Goal: Task Accomplishment & Management: Use online tool/utility

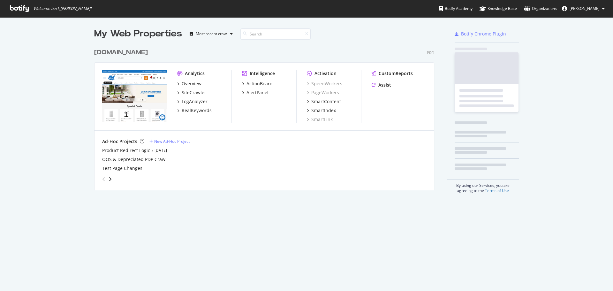
scroll to position [286, 603]
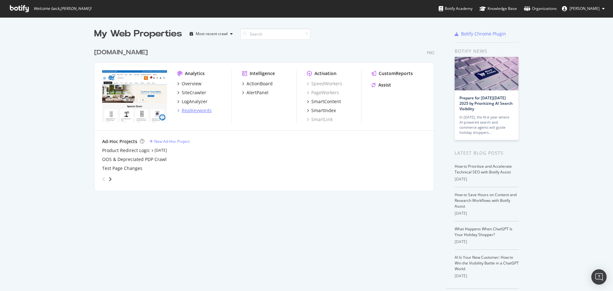
click at [202, 111] on div "RealKeywords" at bounding box center [197, 110] width 30 height 6
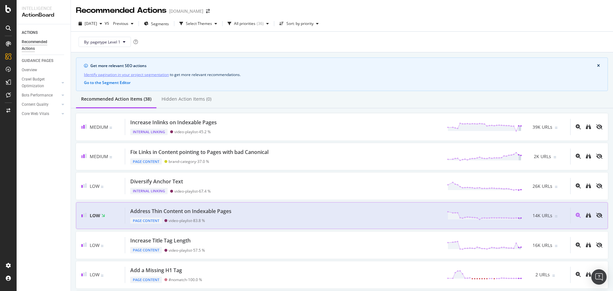
click at [383, 217] on div "Address Thin Content on Indexable Pages Page Content video-playlist - 83.8 % 14…" at bounding box center [347, 215] width 445 height 16
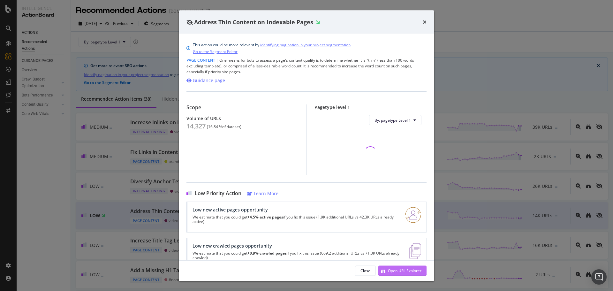
click at [401, 271] on div "Open URL Explorer" at bounding box center [405, 269] width 34 height 5
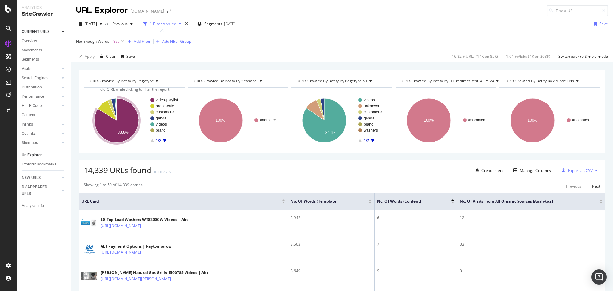
click at [141, 43] on div "Add Filter" at bounding box center [142, 41] width 17 height 5
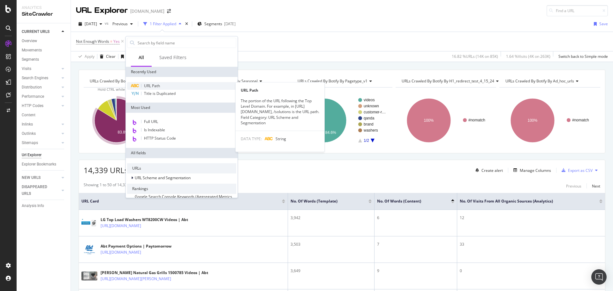
click at [155, 88] on span "URL Path" at bounding box center [152, 85] width 16 height 5
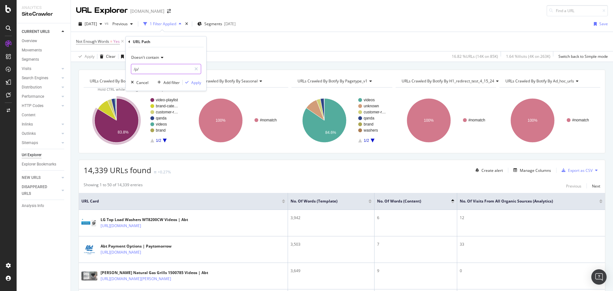
click at [137, 72] on input "/p/" at bounding box center [161, 69] width 60 height 10
type input "/"
type input "video"
click at [196, 83] on div "Apply" at bounding box center [196, 82] width 10 height 5
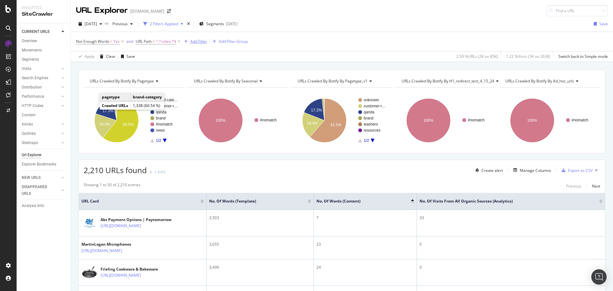
click at [197, 42] on div "Add Filter" at bounding box center [198, 41] width 17 height 5
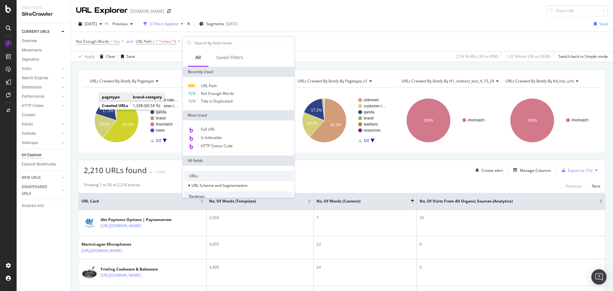
click at [210, 81] on div "URL Path Not Enough Words Title is Duplicated" at bounding box center [239, 93] width 112 height 33
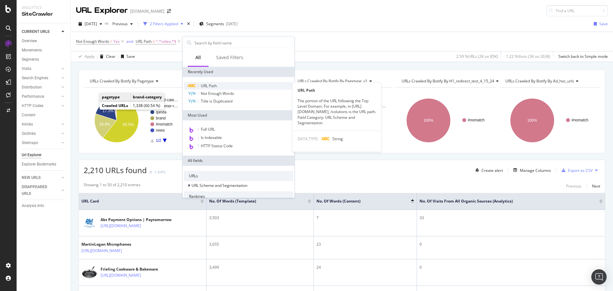
click at [207, 86] on span "URL Path" at bounding box center [209, 85] width 16 height 5
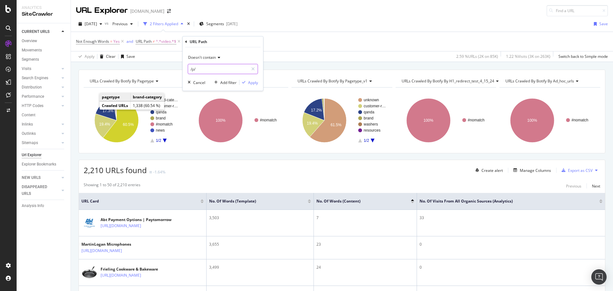
click at [210, 70] on input "/p/" at bounding box center [218, 69] width 60 height 10
type input "/bc/"
click at [256, 85] on div "Apply" at bounding box center [248, 82] width 19 height 6
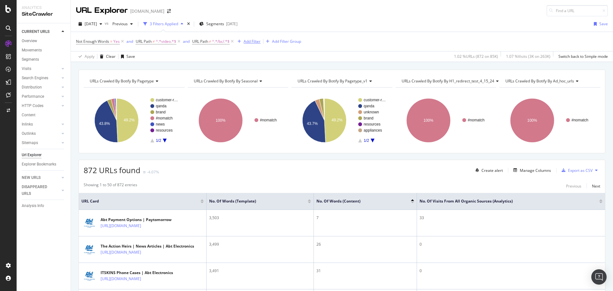
click at [253, 42] on div "Add Filter" at bounding box center [252, 41] width 17 height 5
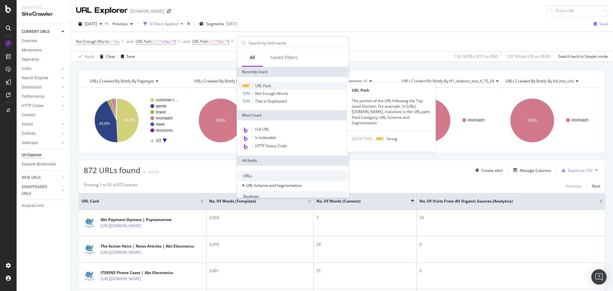
click at [256, 84] on span "URL Path" at bounding box center [263, 85] width 16 height 5
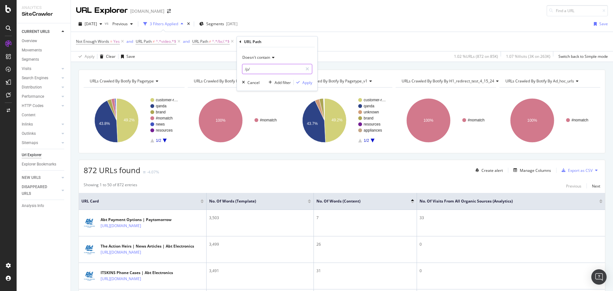
click at [280, 70] on input "/p/" at bounding box center [272, 69] width 60 height 10
type input "news"
click at [306, 85] on div "Apply" at bounding box center [307, 82] width 10 height 5
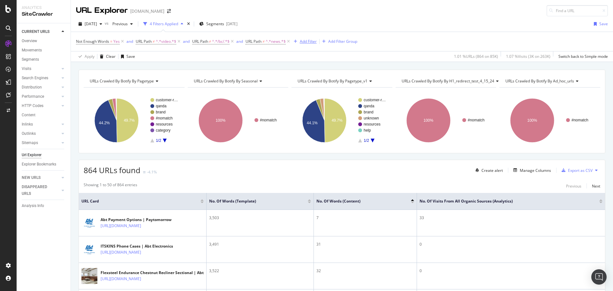
click at [302, 39] on div "Add Filter" at bounding box center [308, 41] width 17 height 5
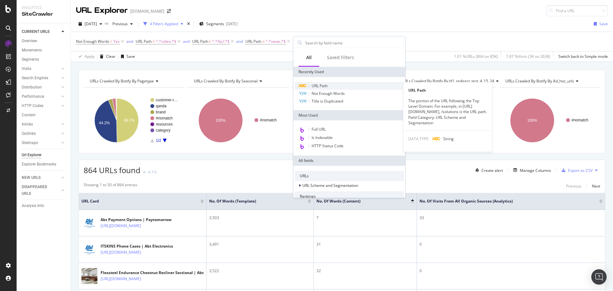
click at [315, 87] on span "URL Path" at bounding box center [320, 85] width 16 height 5
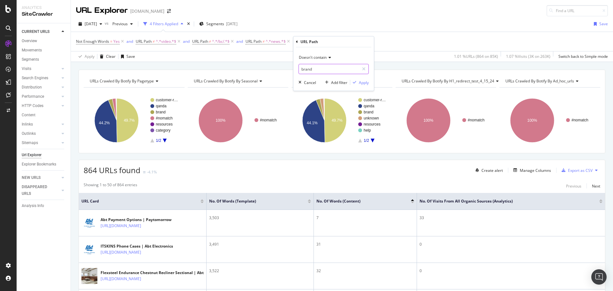
type input "brand"
click at [364, 79] on div "Doesn't contain brand Cancel Add filter Apply" at bounding box center [333, 68] width 80 height 43
click at [363, 82] on div "Apply" at bounding box center [364, 82] width 10 height 5
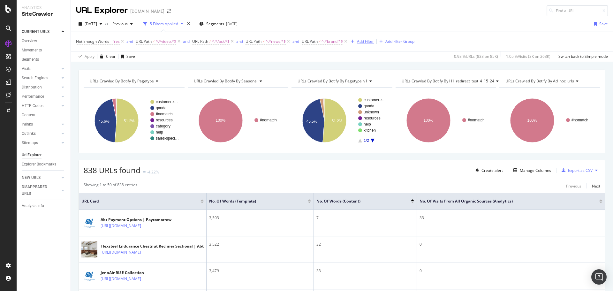
click at [367, 41] on div "Add Filter" at bounding box center [365, 41] width 17 height 5
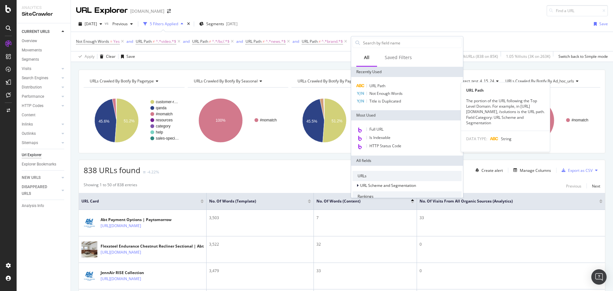
click at [381, 81] on div "URL Path URL Path The portion of the URL following the Top Level Domain. For ex…" at bounding box center [407, 93] width 112 height 33
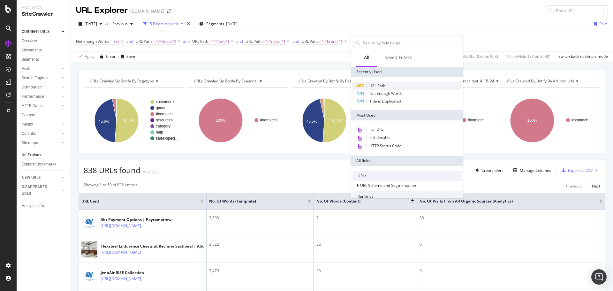
click at [379, 88] on span "URL Path" at bounding box center [377, 85] width 16 height 5
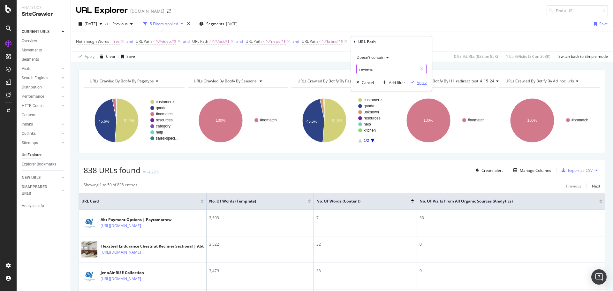
type input "reviews"
click at [424, 85] on div "Apply" at bounding box center [422, 82] width 10 height 5
click at [421, 39] on div "Add Filter" at bounding box center [426, 41] width 17 height 5
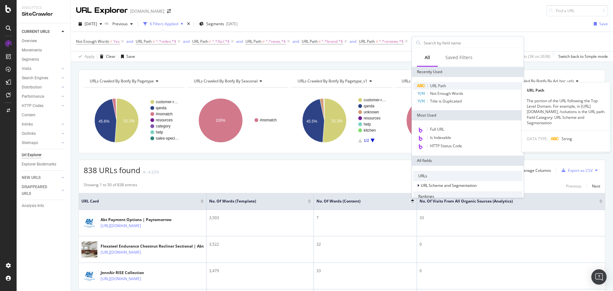
click at [451, 88] on div "URL Path" at bounding box center [467, 86] width 109 height 8
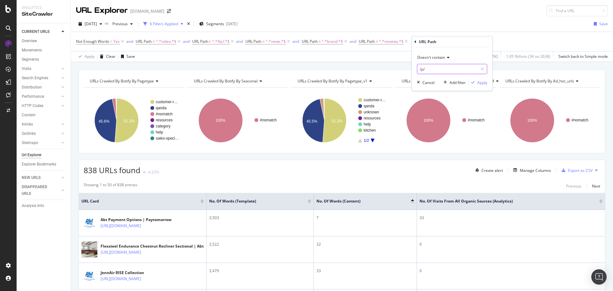
click at [431, 70] on input "/p/" at bounding box center [447, 69] width 60 height 10
type input "rooms"
click at [485, 81] on div "Apply" at bounding box center [482, 82] width 10 height 5
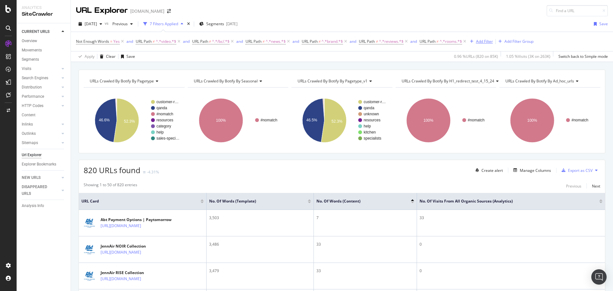
click at [487, 41] on div "Add Filter" at bounding box center [484, 41] width 17 height 5
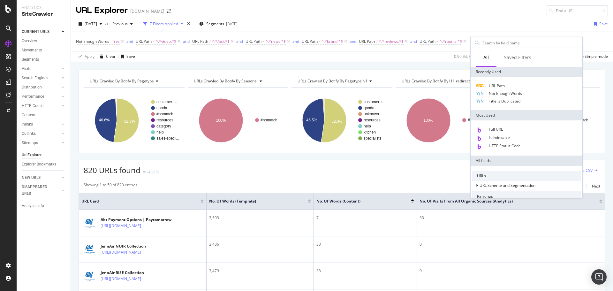
click at [182, 49] on div "Not Enough Words = Yes and URL Path ≠ ^.*video.*$ and URL Path ≠ ^.*/bc/.*$ and…" at bounding box center [342, 41] width 532 height 19
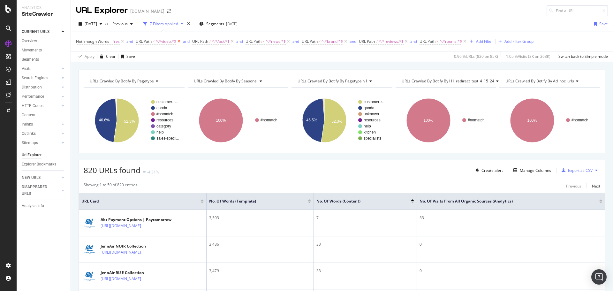
click at [181, 43] on icon at bounding box center [178, 41] width 5 height 6
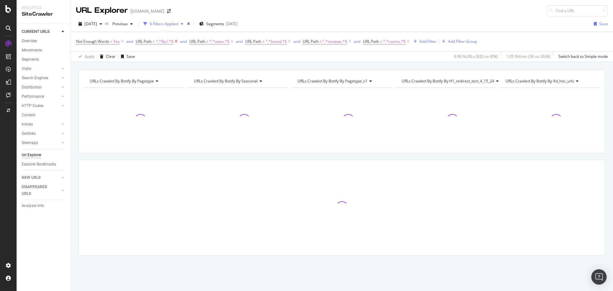
click at [176, 43] on icon at bounding box center [175, 41] width 5 height 6
click at [176, 43] on span "^.*news.*$" at bounding box center [166, 41] width 20 height 9
click at [283, 57] on div "Apply Clear Save 0.96 % URLs ( 820 on 85K ) 1.05 % Visits ( 3K on 263K ) Switch…" at bounding box center [342, 56] width 542 height 11
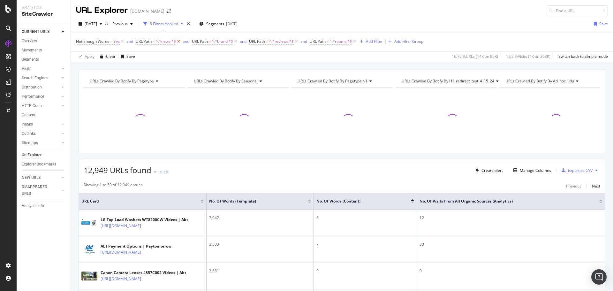
click at [177, 42] on icon at bounding box center [178, 41] width 5 height 6
click at [179, 41] on icon at bounding box center [179, 41] width 5 height 6
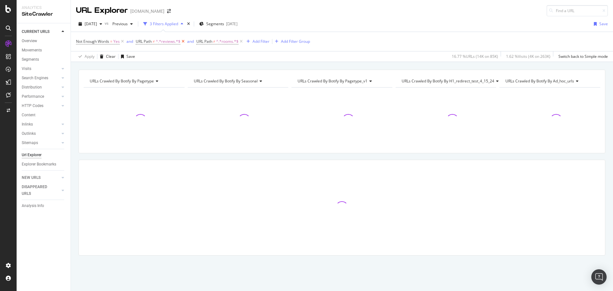
click at [183, 41] on icon at bounding box center [182, 41] width 5 height 6
click at [183, 41] on icon at bounding box center [180, 41] width 5 height 6
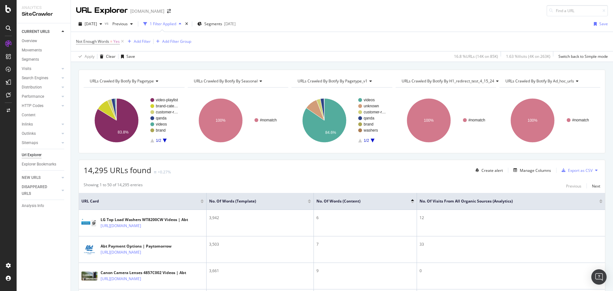
click at [142, 36] on div "Not Enough Words = Yes Add Filter Add Filter Group" at bounding box center [342, 41] width 532 height 19
click at [142, 40] on div "Add Filter" at bounding box center [142, 41] width 17 height 5
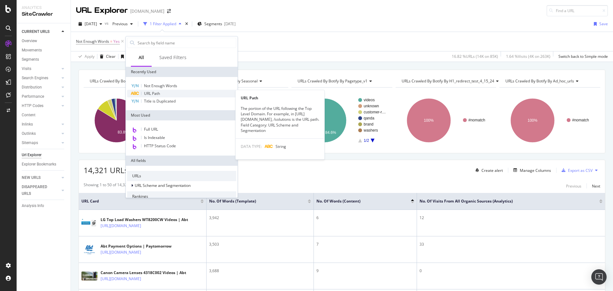
click at [169, 94] on div "URL Path" at bounding box center [181, 94] width 109 height 8
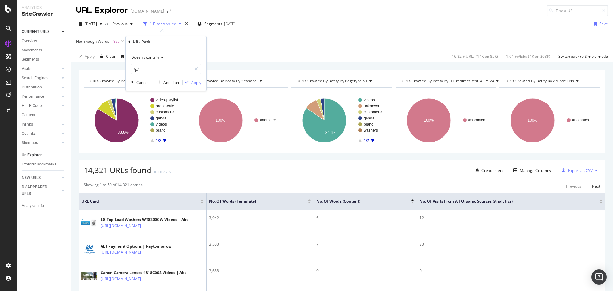
click at [153, 55] on span "Doesn't contain" at bounding box center [145, 57] width 28 height 5
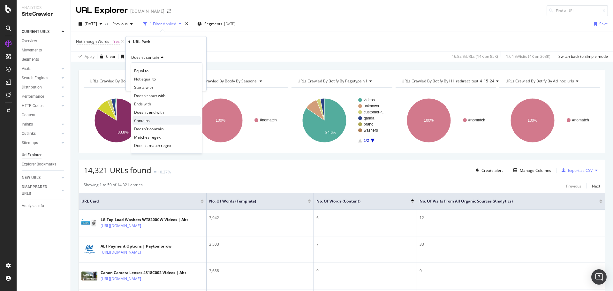
click at [162, 124] on div "Contains" at bounding box center [166, 120] width 68 height 8
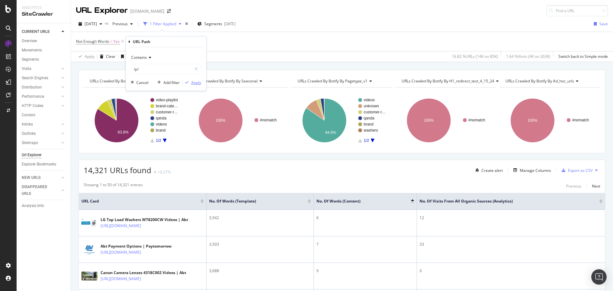
click at [192, 84] on div "Apply" at bounding box center [196, 82] width 10 height 5
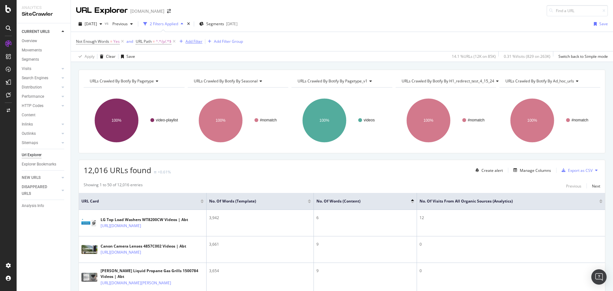
click at [192, 44] on div "Add Filter" at bounding box center [193, 41] width 17 height 5
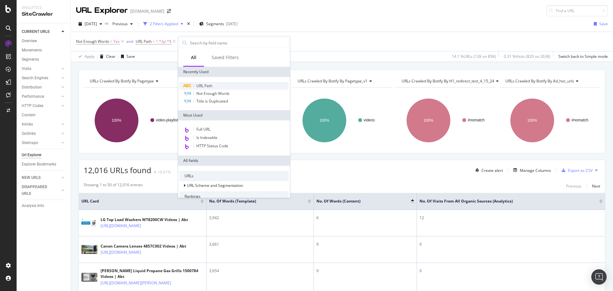
click at [209, 88] on span "URL Path" at bounding box center [204, 85] width 16 height 5
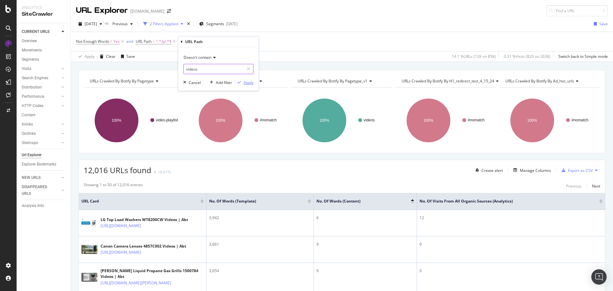
type input "videos"
click at [250, 83] on div "Apply" at bounding box center [249, 82] width 10 height 5
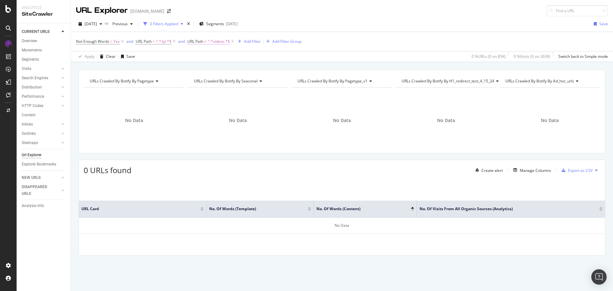
click at [218, 42] on span "^.*videos.*$" at bounding box center [218, 41] width 22 height 9
click at [224, 65] on input "videos" at bounding box center [224, 68] width 60 height 10
type input "video"
click at [255, 81] on div "Apply" at bounding box center [259, 81] width 10 height 5
click at [175, 41] on icon at bounding box center [173, 41] width 5 height 6
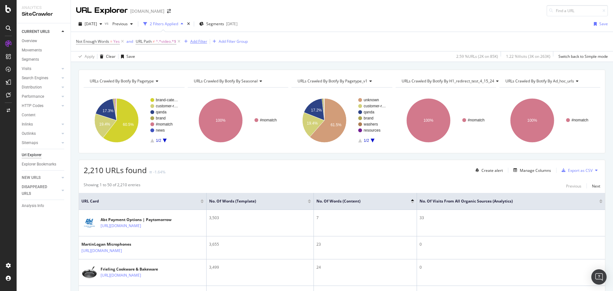
click at [192, 44] on div "Add Filter" at bounding box center [198, 41] width 17 height 5
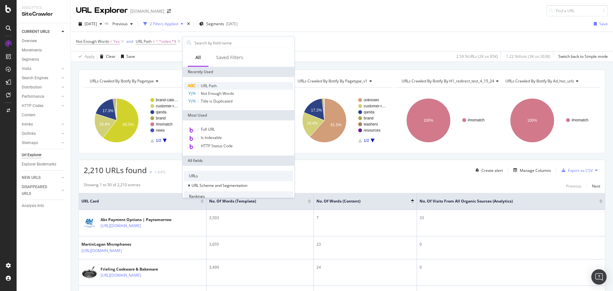
click at [212, 85] on span "URL Path" at bounding box center [209, 85] width 16 height 5
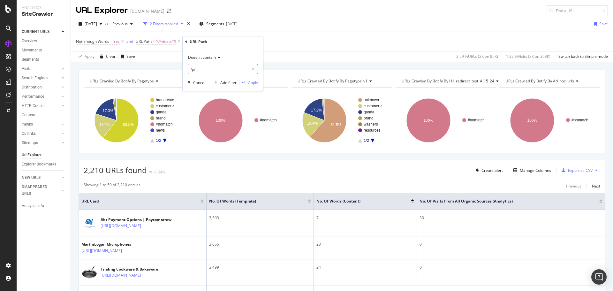
click at [213, 68] on input "/p/" at bounding box center [218, 69] width 60 height 10
type input "rooms"
click at [251, 80] on div "Apply" at bounding box center [253, 82] width 10 height 5
click at [254, 44] on div "Add Filter" at bounding box center [253, 41] width 26 height 7
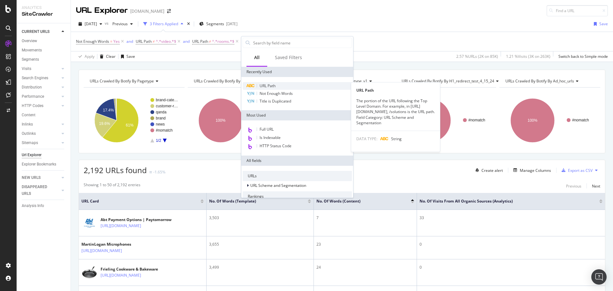
click at [260, 88] on span "URL Path" at bounding box center [268, 85] width 16 height 5
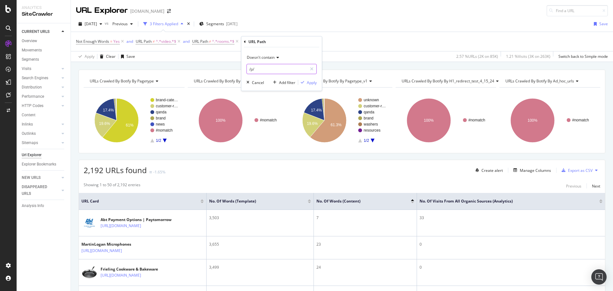
click at [260, 70] on input "/p/" at bounding box center [277, 69] width 60 height 10
type input "/bc/"
click at [309, 81] on div "Apply" at bounding box center [312, 82] width 10 height 5
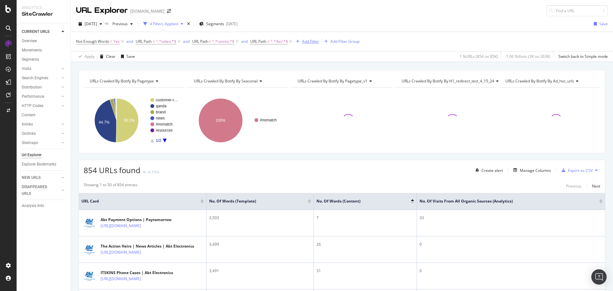
click at [310, 42] on div "Add Filter" at bounding box center [310, 41] width 17 height 5
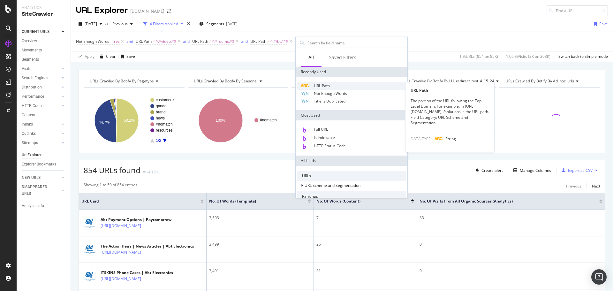
click at [322, 85] on span "URL Path" at bounding box center [322, 85] width 16 height 5
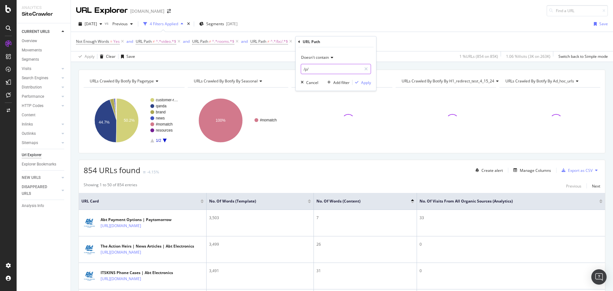
click at [322, 70] on input "/p/" at bounding box center [331, 69] width 60 height 10
type input "brand"
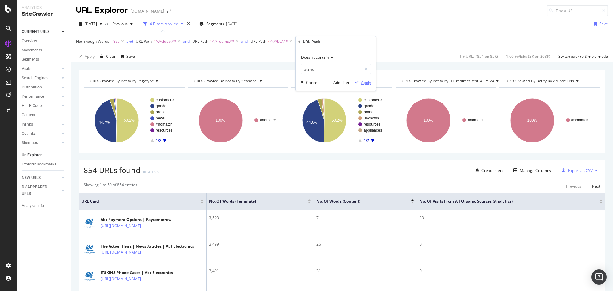
click at [364, 81] on div "Apply" at bounding box center [366, 82] width 10 height 5
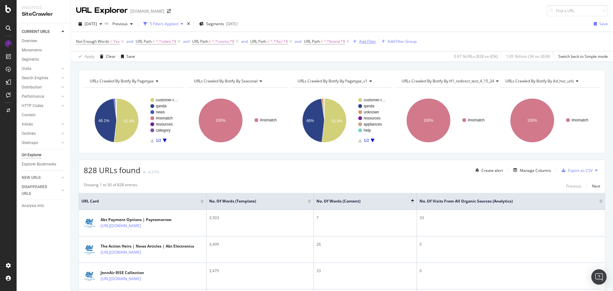
click at [376, 43] on div "Add Filter" at bounding box center [367, 41] width 17 height 5
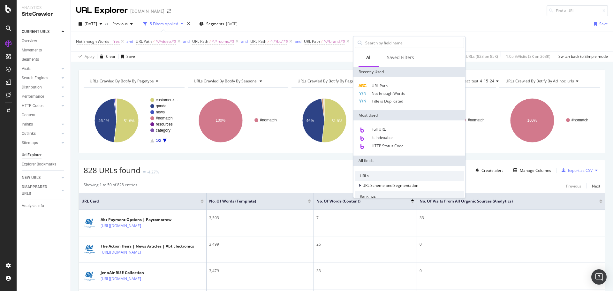
click at [378, 82] on div "URL Path Not Enough Words Title is Duplicated" at bounding box center [409, 93] width 112 height 33
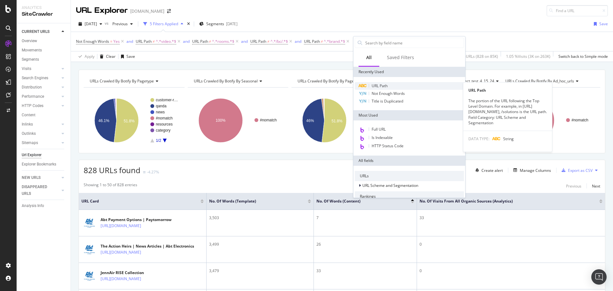
click at [378, 84] on span "URL Path" at bounding box center [380, 85] width 16 height 5
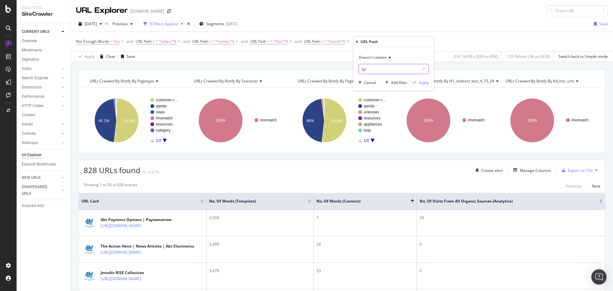
click at [374, 70] on input "/p/" at bounding box center [389, 69] width 60 height 10
type input "news"
click at [424, 80] on div "Apply" at bounding box center [424, 82] width 10 height 5
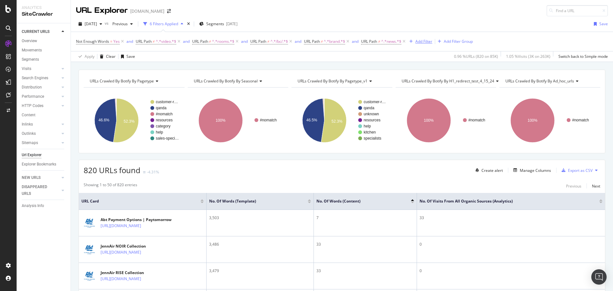
click at [426, 41] on div "Add Filter" at bounding box center [423, 41] width 17 height 5
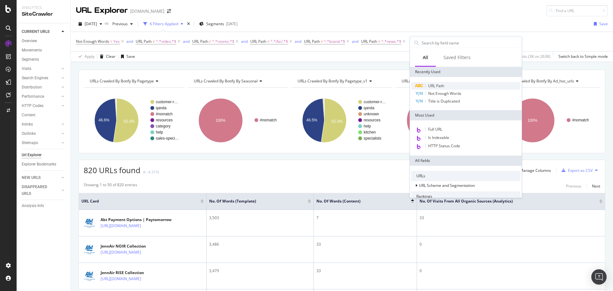
click at [432, 85] on span "URL Path" at bounding box center [436, 85] width 16 height 5
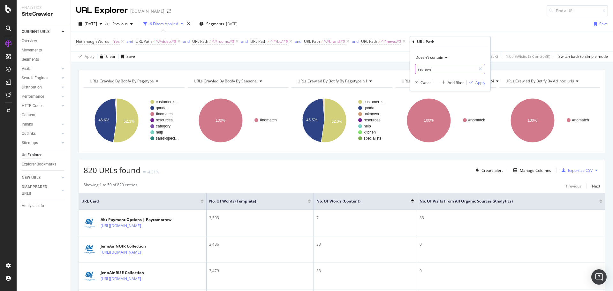
type input "reviews"
click at [477, 81] on div "Apply" at bounding box center [480, 82] width 10 height 5
click at [433, 43] on span "URL Path" at bounding box center [425, 41] width 16 height 5
click at [430, 67] on input "reviews" at bounding box center [456, 68] width 60 height 10
type input "r"
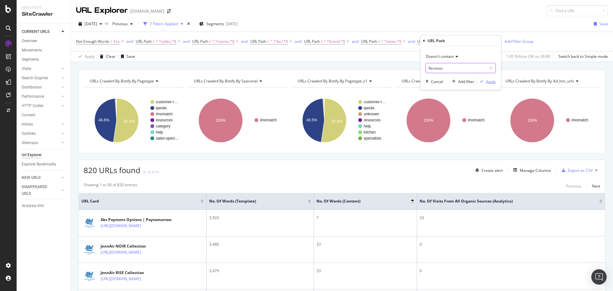
type input "Reviews"
click at [488, 83] on div "Apply" at bounding box center [491, 81] width 10 height 5
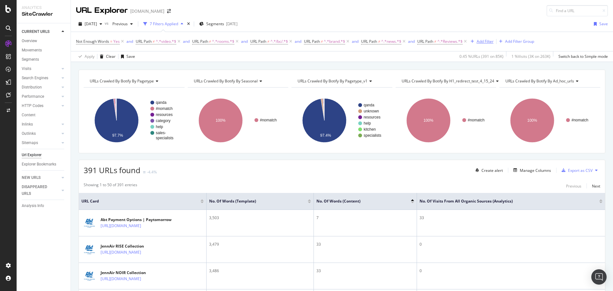
click at [487, 45] on div "Not Enough Words = Yes and URL Path ≠ ^.*video.*$ and URL Path ≠ ^.*rooms.*$ an…" at bounding box center [305, 41] width 458 height 9
click at [486, 43] on div "Add Filter" at bounding box center [485, 41] width 17 height 5
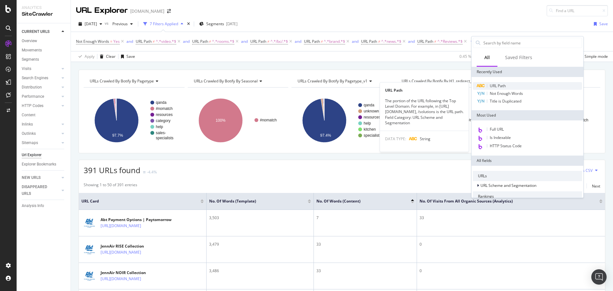
click at [494, 84] on span "URL Path" at bounding box center [498, 85] width 16 height 5
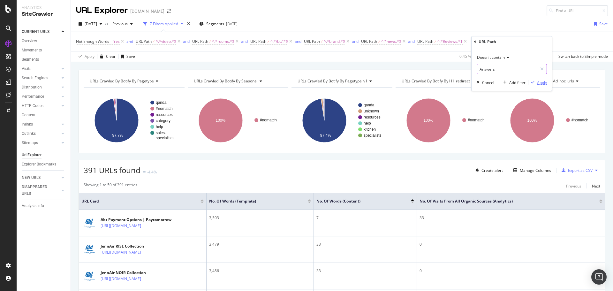
type input "Answers"
click at [539, 81] on div "Apply" at bounding box center [542, 82] width 10 height 5
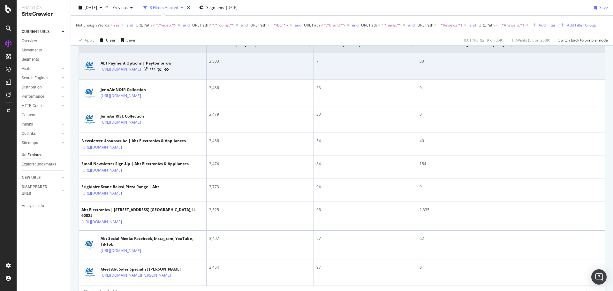
scroll to position [192, 0]
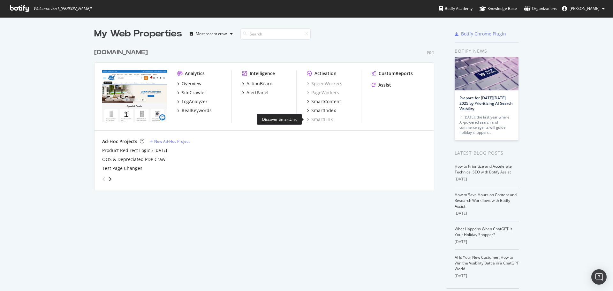
scroll to position [286, 603]
click at [197, 103] on div "LogAnalyzer" at bounding box center [195, 101] width 26 height 6
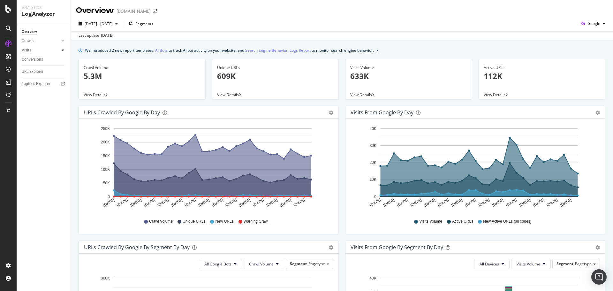
click at [64, 50] on icon at bounding box center [63, 50] width 3 height 4
click at [77, 130] on div "URLs Crawled by Google by day Area Table Hold CTRL while clicking to filter the…" at bounding box center [208, 173] width 267 height 135
click at [165, 49] on link "AI Bots" at bounding box center [161, 50] width 12 height 7
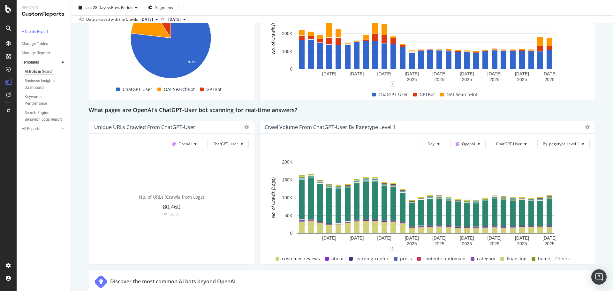
scroll to position [638, 0]
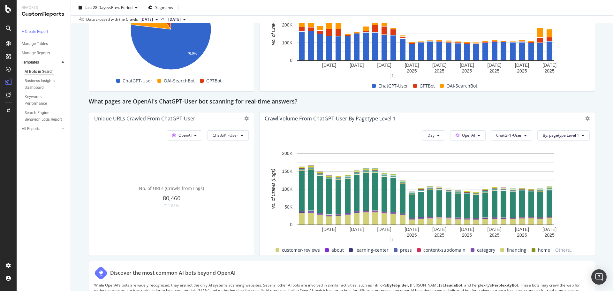
click at [252, 124] on div "This report shows AI bot interaction with your website and its impact on your o…" at bounding box center [342, 54] width 506 height 1242
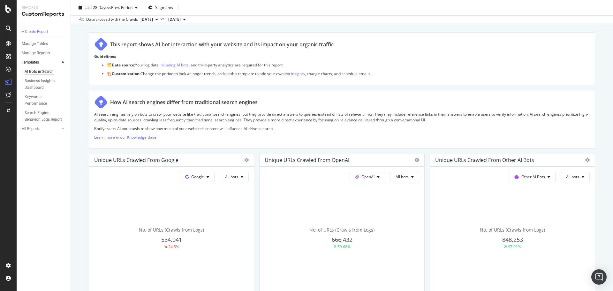
scroll to position [0, 0]
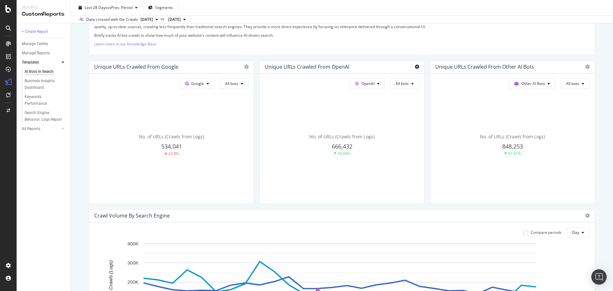
scroll to position [192, 0]
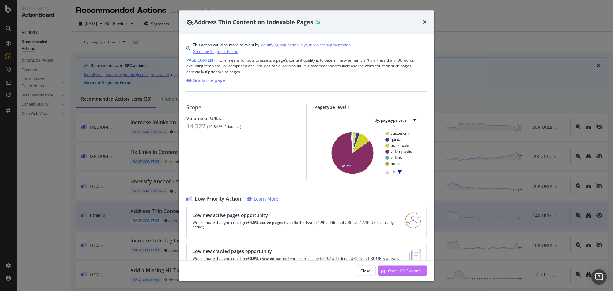
click at [407, 268] on div "Open URL Explorer" at bounding box center [405, 269] width 34 height 5
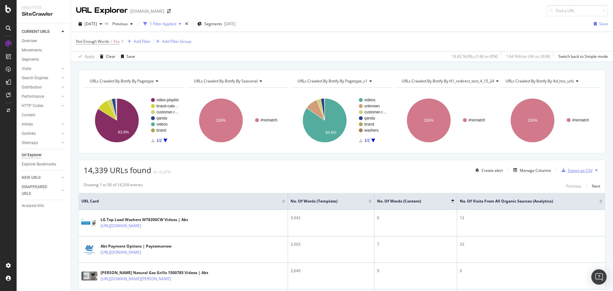
click at [575, 170] on div "Export as CSV" at bounding box center [580, 170] width 25 height 5
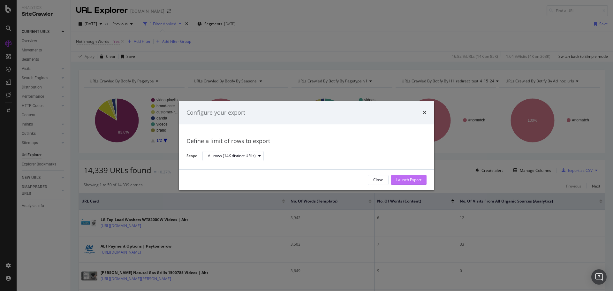
click at [405, 179] on div "Launch Export" at bounding box center [408, 179] width 25 height 5
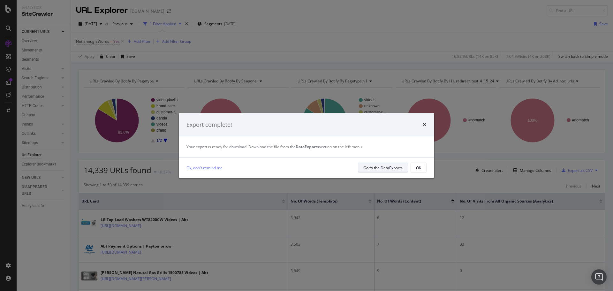
click at [396, 168] on div "Go to the DataExports" at bounding box center [382, 167] width 39 height 5
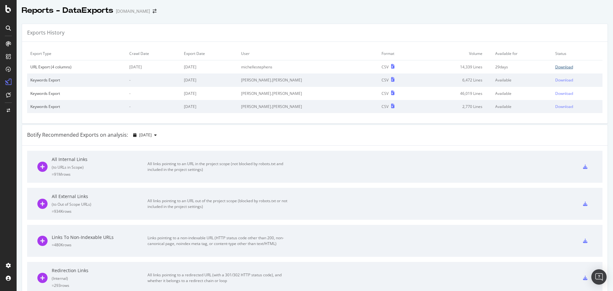
click at [555, 65] on div "Download" at bounding box center [564, 66] width 18 height 5
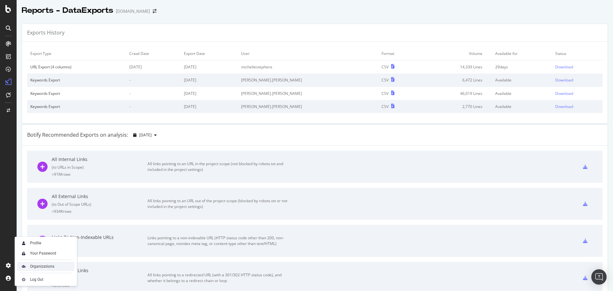
click at [40, 266] on div "Organizations" at bounding box center [42, 266] width 24 height 5
click at [9, 276] on icon at bounding box center [8, 278] width 6 height 6
click at [44, 235] on div "Project settings" at bounding box center [33, 236] width 27 height 5
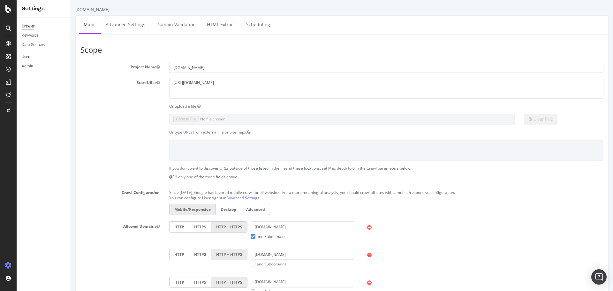
click at [35, 59] on link "Users" at bounding box center [44, 57] width 44 height 7
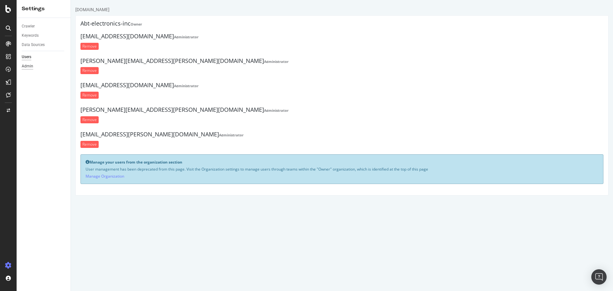
click at [30, 68] on div "Admin" at bounding box center [27, 66] width 11 height 7
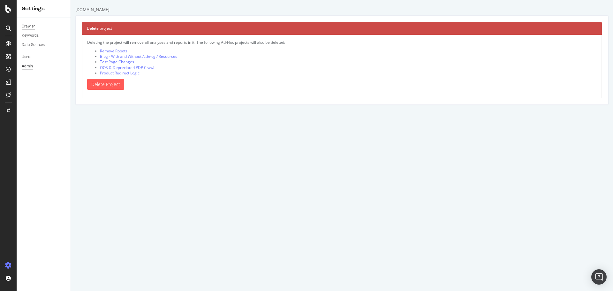
click at [22, 28] on div "Crawler" at bounding box center [28, 26] width 13 height 7
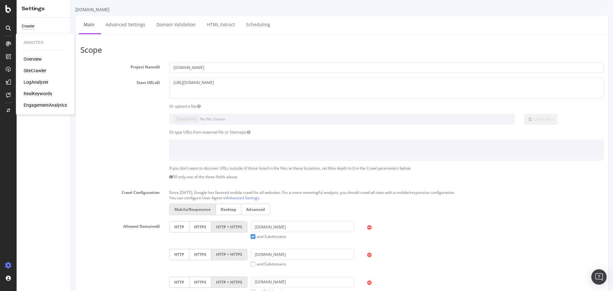
click at [38, 58] on div "Overview" at bounding box center [33, 59] width 18 height 6
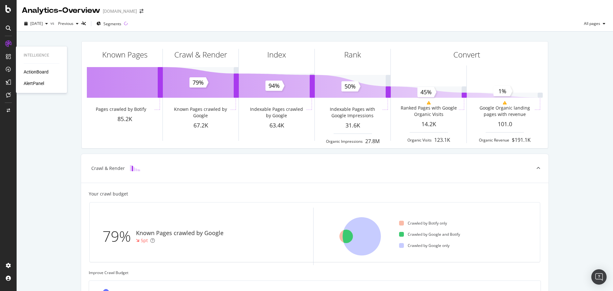
click at [23, 70] on div "Intelligence ActionBoard AlertPanel" at bounding box center [42, 70] width 46 height 44
click at [28, 70] on div "ActionBoard" at bounding box center [36, 72] width 25 height 6
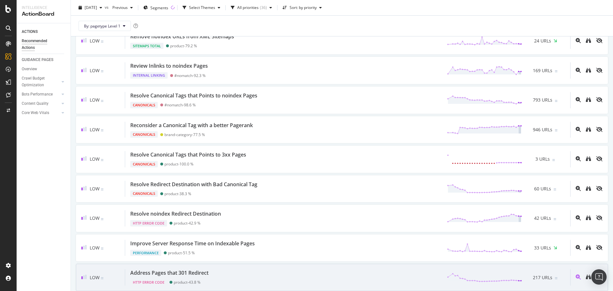
scroll to position [798, 0]
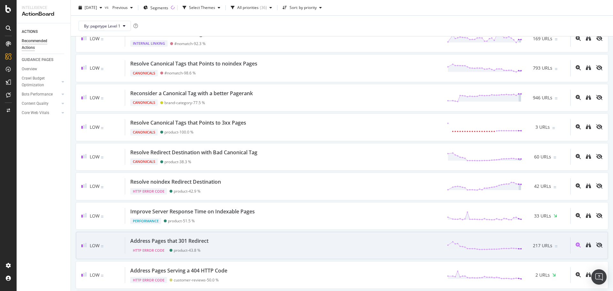
click at [246, 247] on div "Address Pages that 301 Redirect HTTP Error Code product - 43.8 % 217 URLs" at bounding box center [347, 245] width 445 height 16
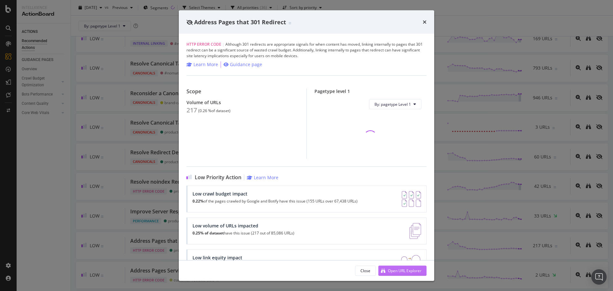
click at [394, 271] on div "Open URL Explorer" at bounding box center [405, 269] width 34 height 5
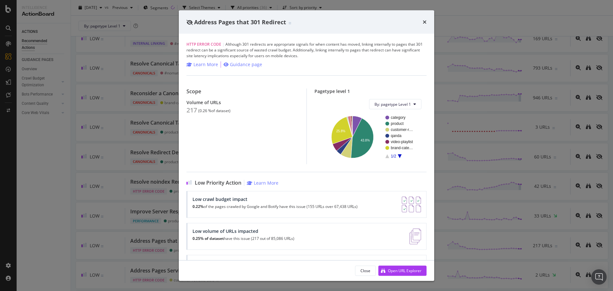
click at [40, 224] on div "Address Pages that 301 Redirect HTTP Error Code | Although 301 redirects are ap…" at bounding box center [306, 145] width 613 height 291
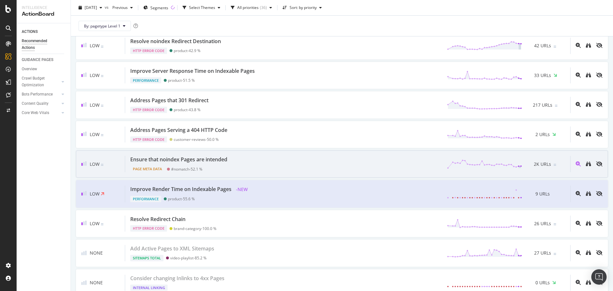
scroll to position [907, 0]
